Goal: Find specific page/section: Find specific page/section

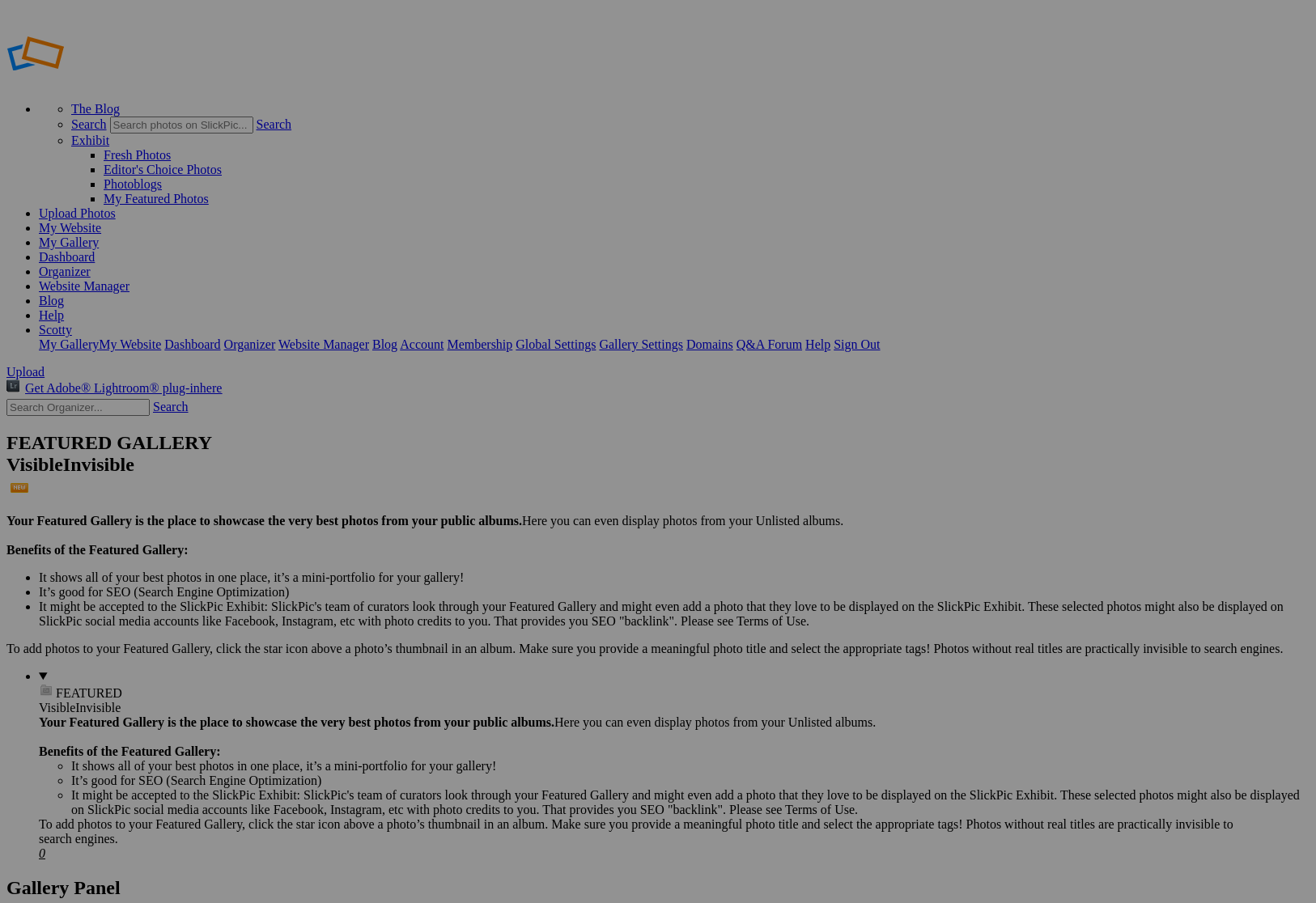
type input "faleasha"
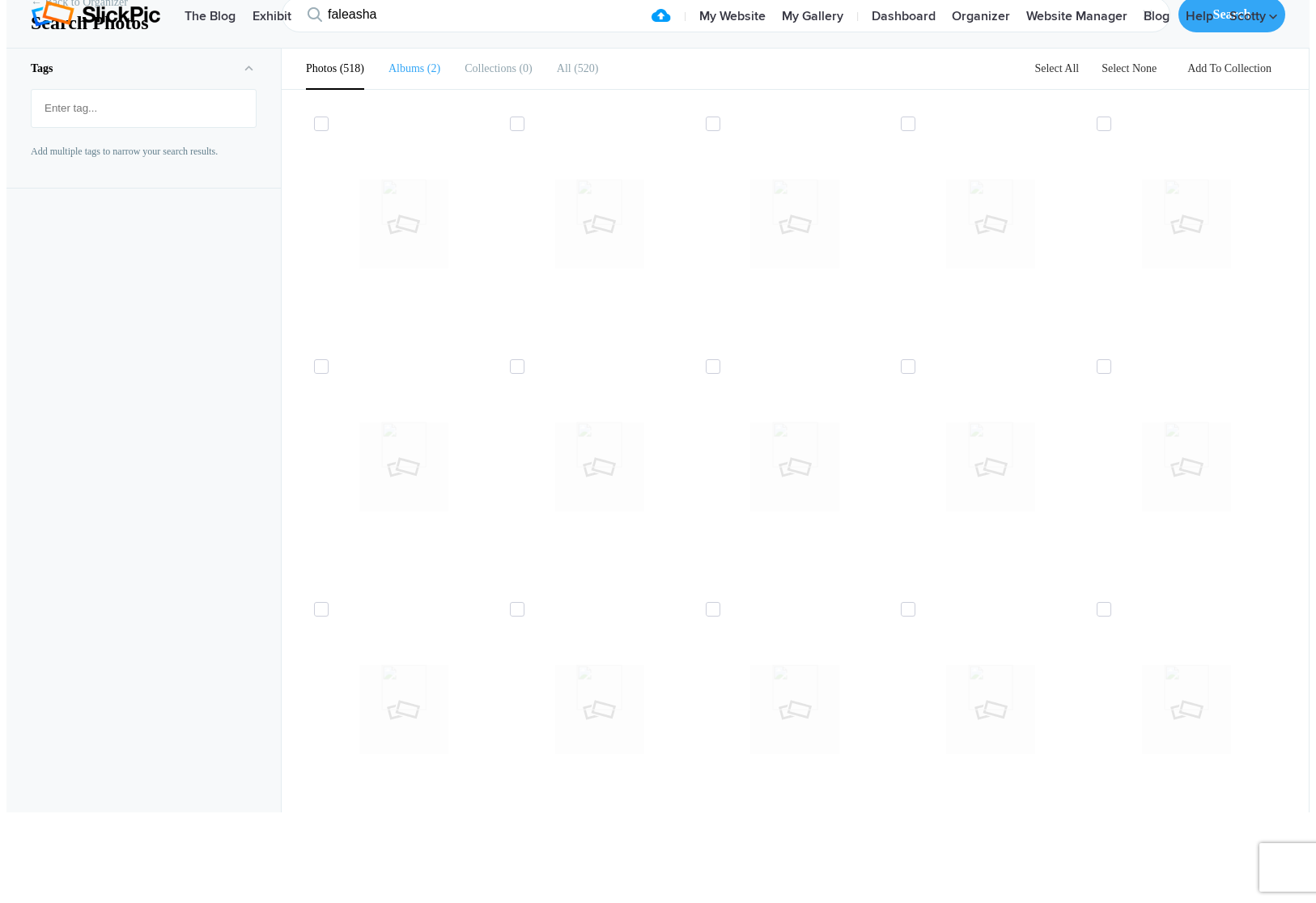
click at [398, 89] on li "Albums 2" at bounding box center [414, 69] width 52 height 41
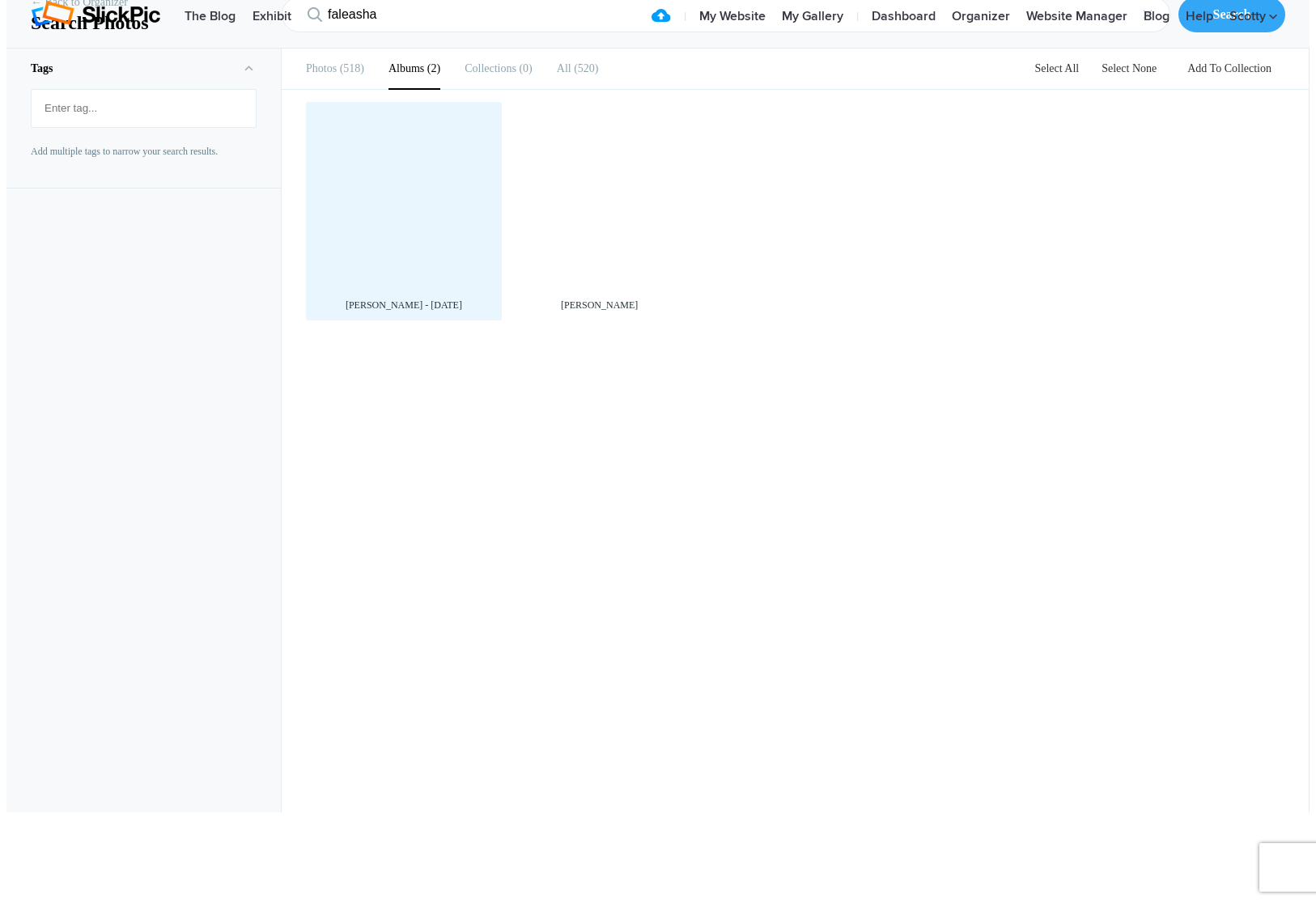
click at [407, 279] on div at bounding box center [404, 200] width 179 height 179
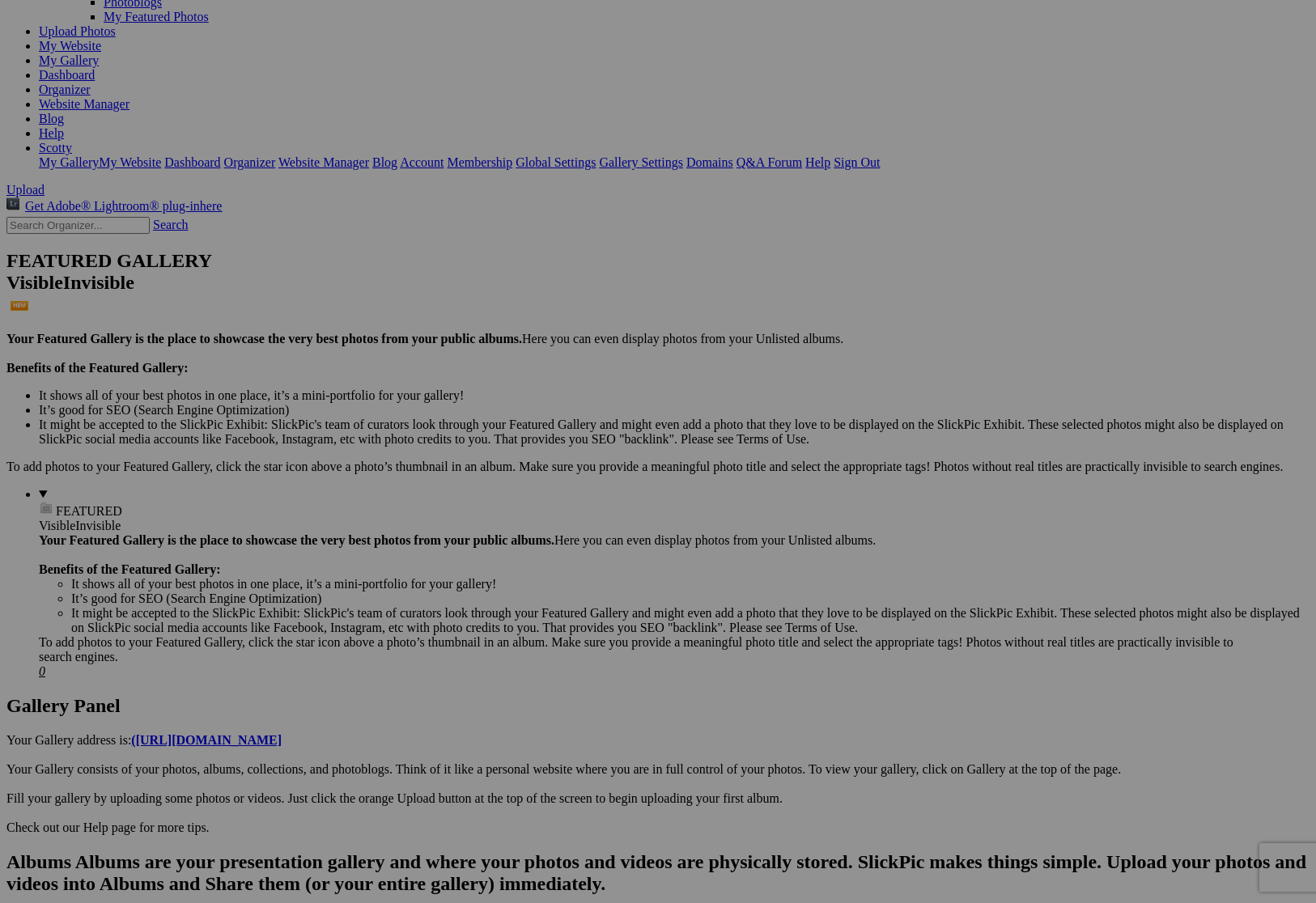
scroll to position [182, 0]
